Goal: Task Accomplishment & Management: Manage account settings

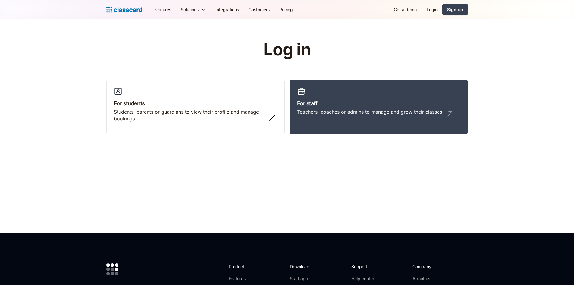
click at [431, 13] on link "Login" at bounding box center [432, 10] width 20 height 14
click at [343, 116] on div "Teachers, coaches or admins to manage and grow their classes" at bounding box center [378, 113] width 163 height 11
